Goal: Complete application form

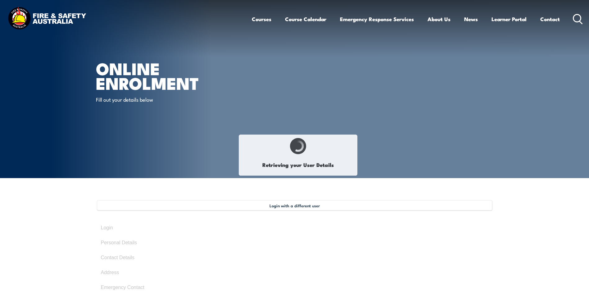
select select "Mrs"
type input "Delwyn"
type input "Dee"
type input "Nicole"
type input "Keogh"
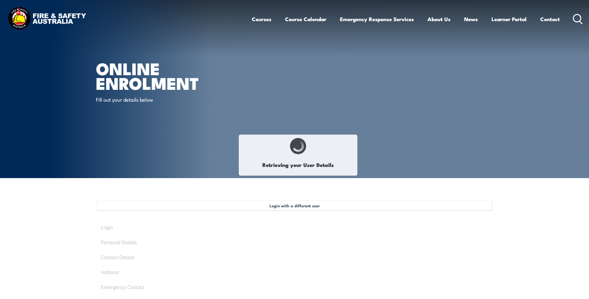
type input "May 2, 1972"
type input "CMFJPJRJR8"
select select "F"
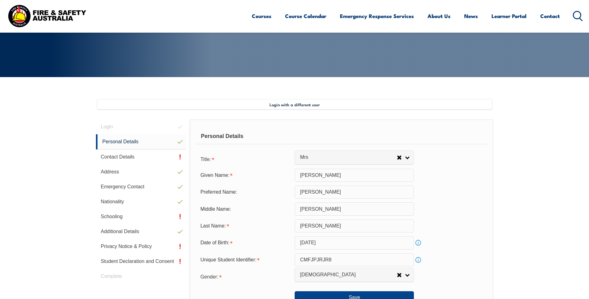
scroll to position [169, 0]
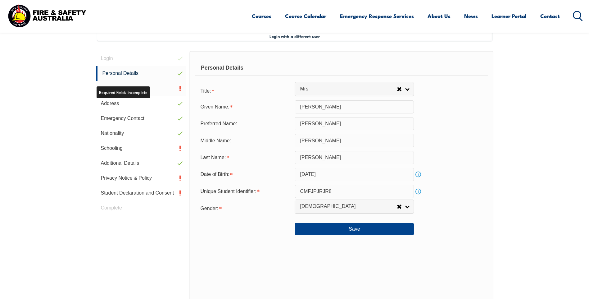
click at [144, 86] on link "Contact Details" at bounding box center [141, 88] width 91 height 15
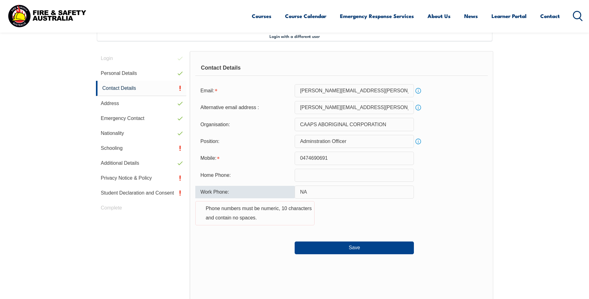
click at [321, 189] on input "NA" at bounding box center [354, 191] width 119 height 13
drag, startPoint x: 311, startPoint y: 189, endPoint x: 285, endPoint y: 189, distance: 26.4
click at [285, 189] on div "Work Phone: NA Phone numbers must be numeric, 10 characters and contain no spac…" at bounding box center [341, 208] width 292 height 47
type input "0889224805"
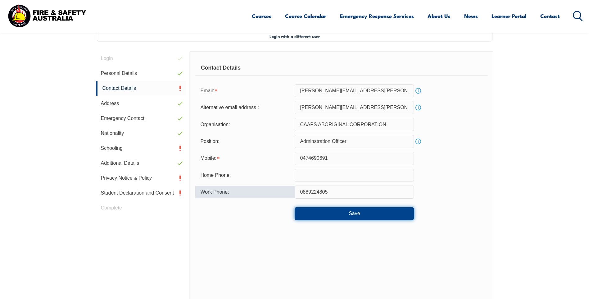
click at [335, 211] on button "Save" at bounding box center [354, 213] width 119 height 12
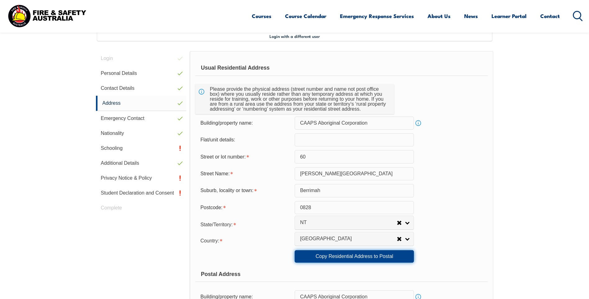
click at [353, 256] on link "Copy Residential Address to Postal" at bounding box center [354, 256] width 119 height 12
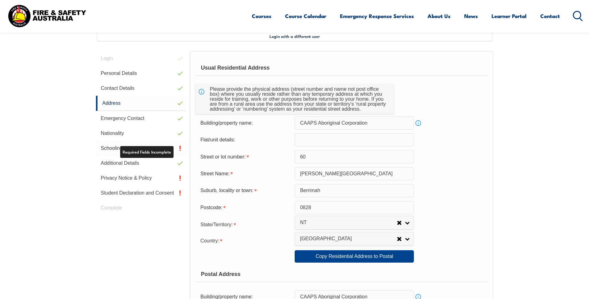
click at [131, 147] on link "Schooling" at bounding box center [141, 148] width 91 height 15
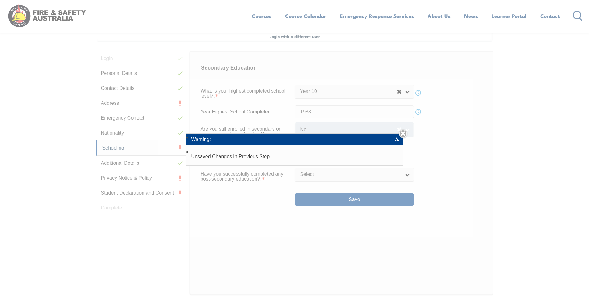
click at [405, 134] on link "Close" at bounding box center [403, 133] width 9 height 9
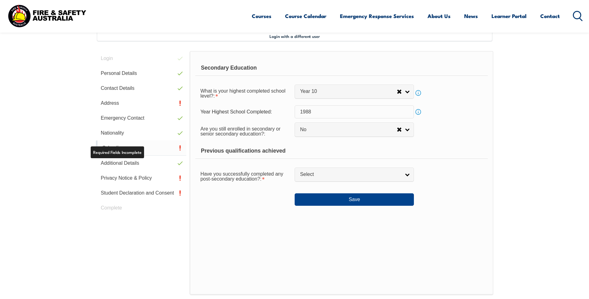
click at [135, 152] on link "Schooling" at bounding box center [141, 147] width 91 height 15
click at [136, 150] on link "Schooling" at bounding box center [141, 147] width 91 height 15
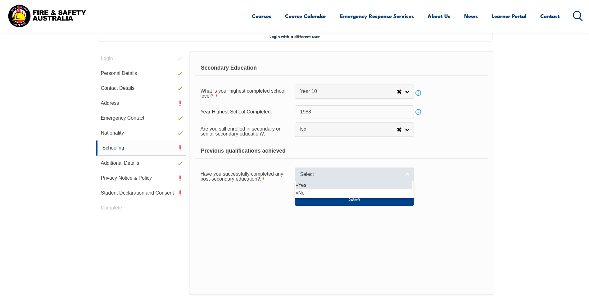
click at [330, 177] on span "Select" at bounding box center [350, 174] width 101 height 7
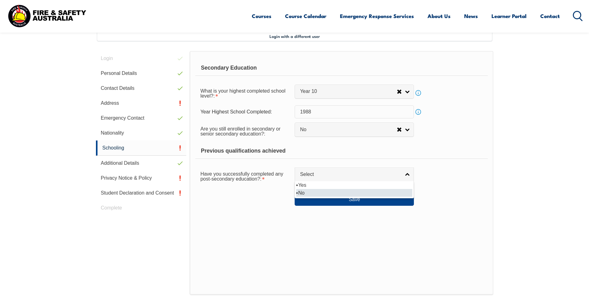
click at [325, 190] on li "No" at bounding box center [354, 193] width 116 height 8
select select "false"
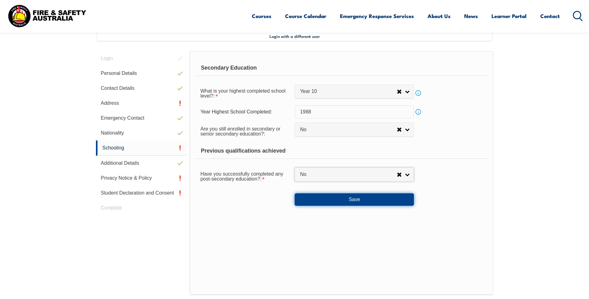
click at [335, 198] on button "Save" at bounding box center [354, 199] width 119 height 12
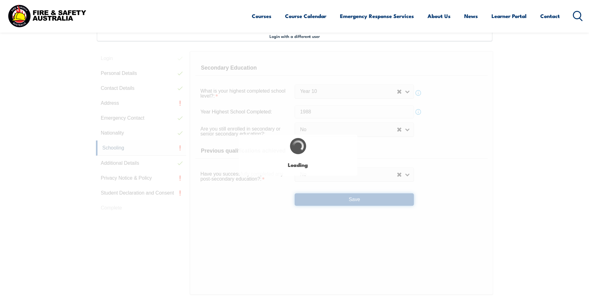
select select "false"
select select
select select "false"
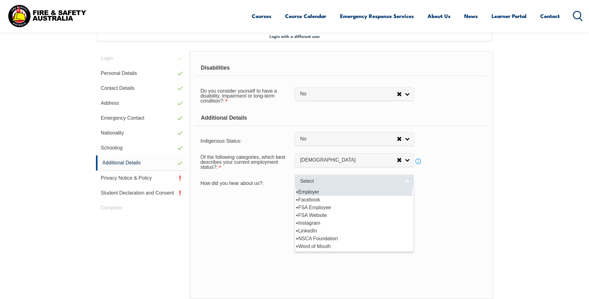
click at [331, 184] on link "Select" at bounding box center [354, 181] width 119 height 14
click at [330, 192] on li "Employer" at bounding box center [354, 192] width 116 height 8
select select "8019"
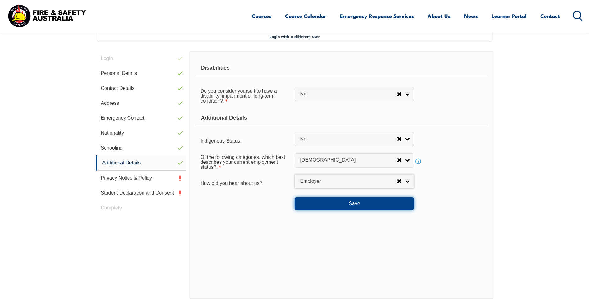
click at [329, 203] on button "Save" at bounding box center [354, 203] width 119 height 12
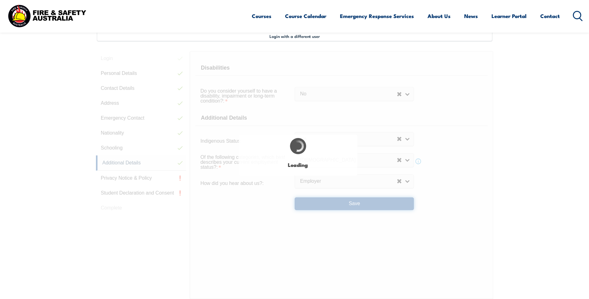
select select "false"
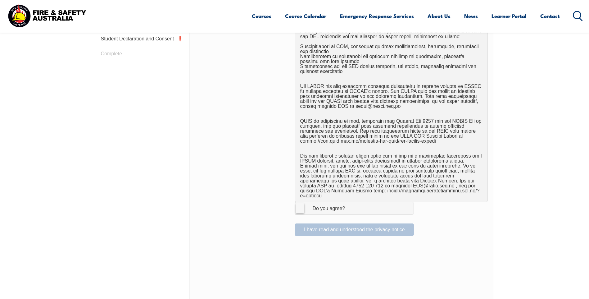
scroll to position [325, 0]
click at [301, 201] on label "I Agree Do you agree?" at bounding box center [354, 207] width 119 height 12
click at [350, 201] on input "I Agree Do you agree?" at bounding box center [355, 207] width 11 height 12
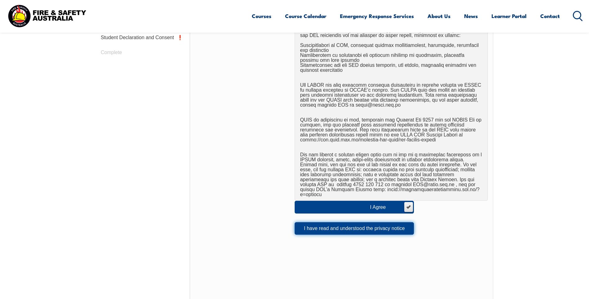
click at [330, 225] on button "I have read and understood the privacy notice" at bounding box center [354, 228] width 119 height 12
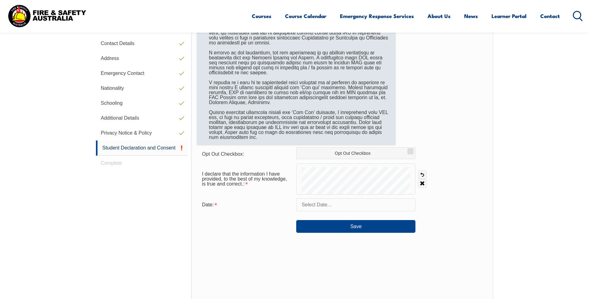
scroll to position [169, 0]
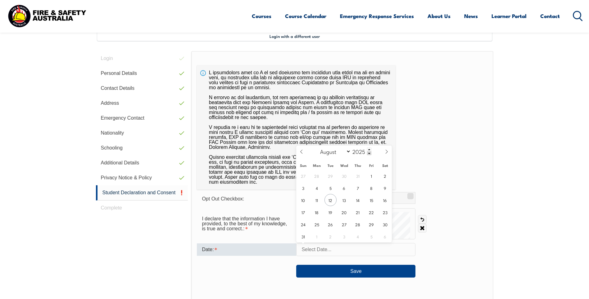
click at [316, 248] on input "text" at bounding box center [355, 249] width 119 height 13
click at [333, 197] on span "12" at bounding box center [331, 200] width 12 height 12
type input "August 12, 2025"
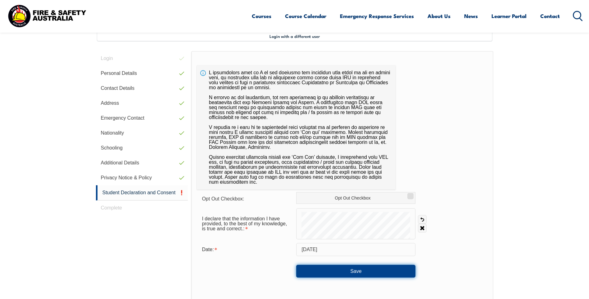
click at [352, 271] on button "Save" at bounding box center [355, 271] width 119 height 12
